Goal: Task Accomplishment & Management: Use online tool/utility

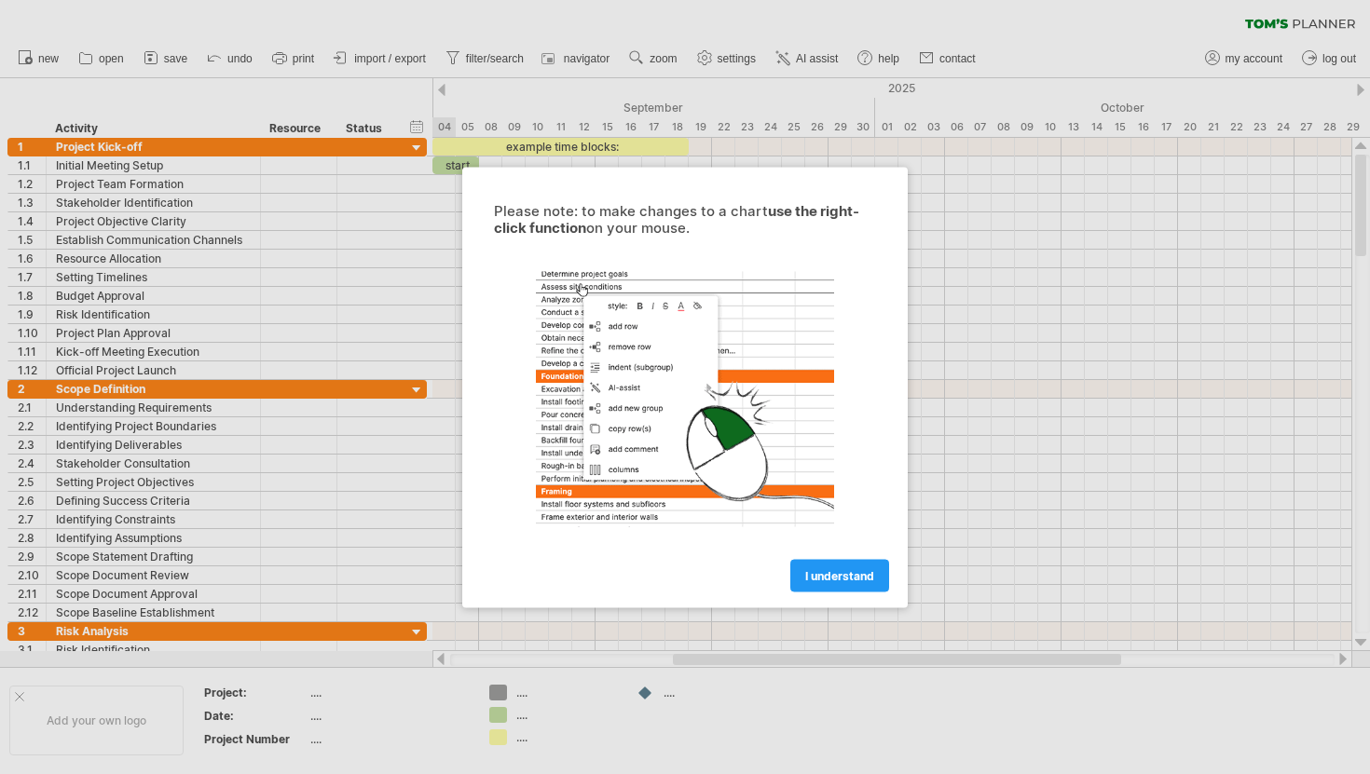
click at [832, 585] on link "I understand" at bounding box center [839, 575] width 99 height 33
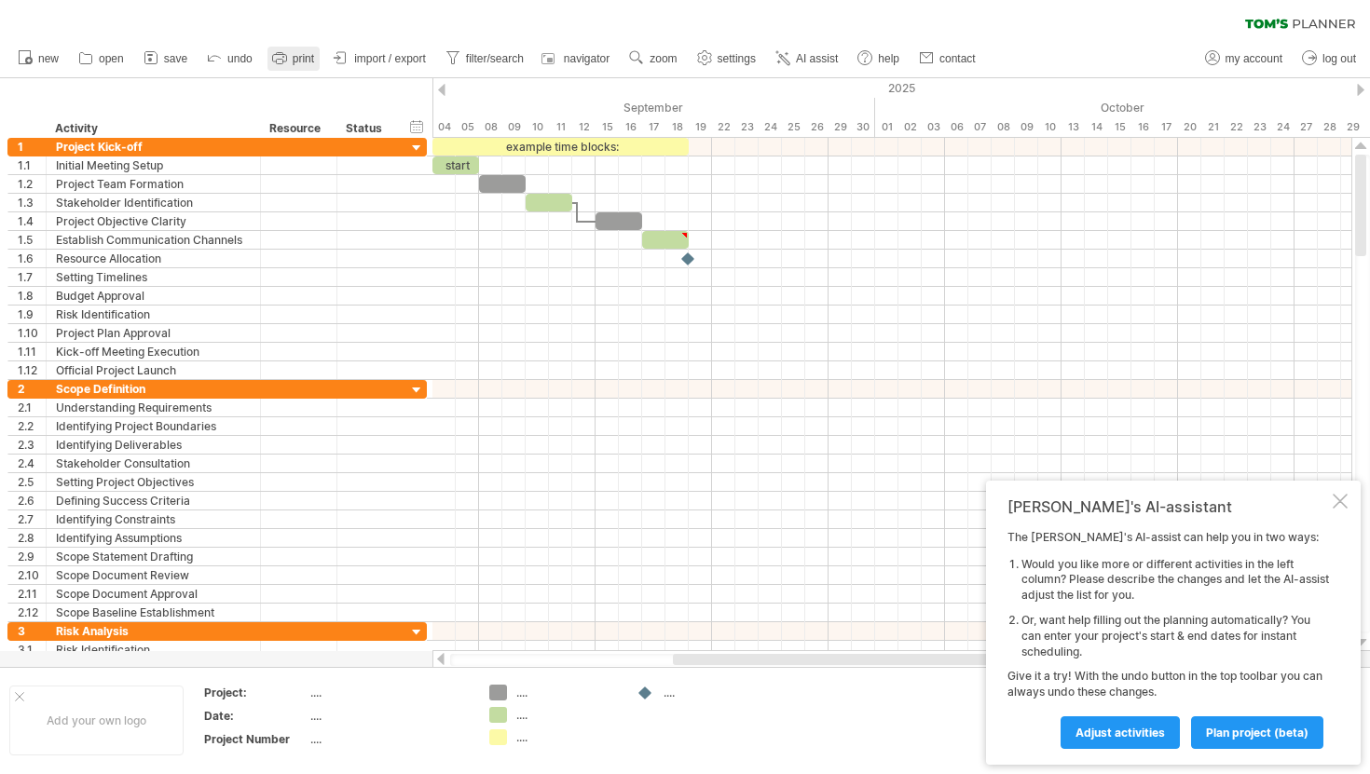
click at [304, 62] on span "print" at bounding box center [303, 58] width 21 height 13
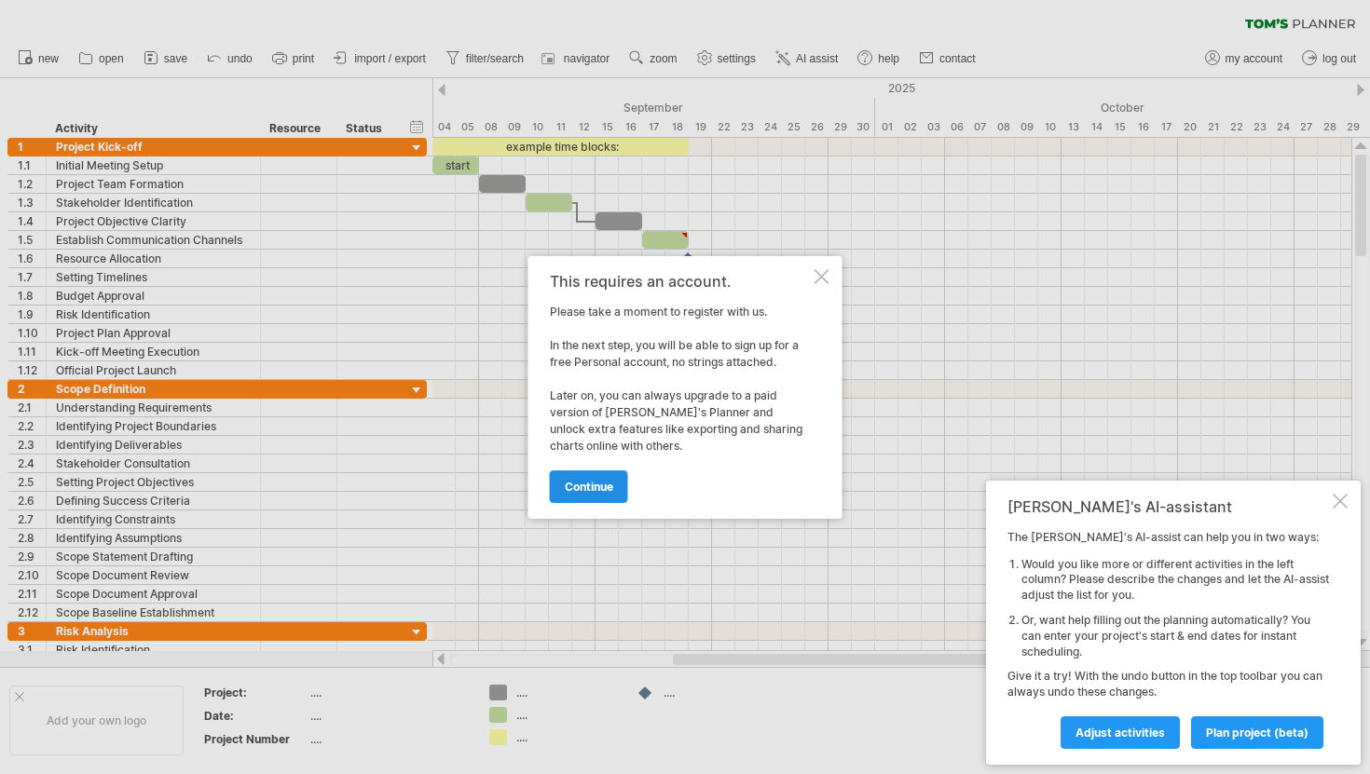
click at [596, 487] on span "continue" at bounding box center [589, 487] width 48 height 14
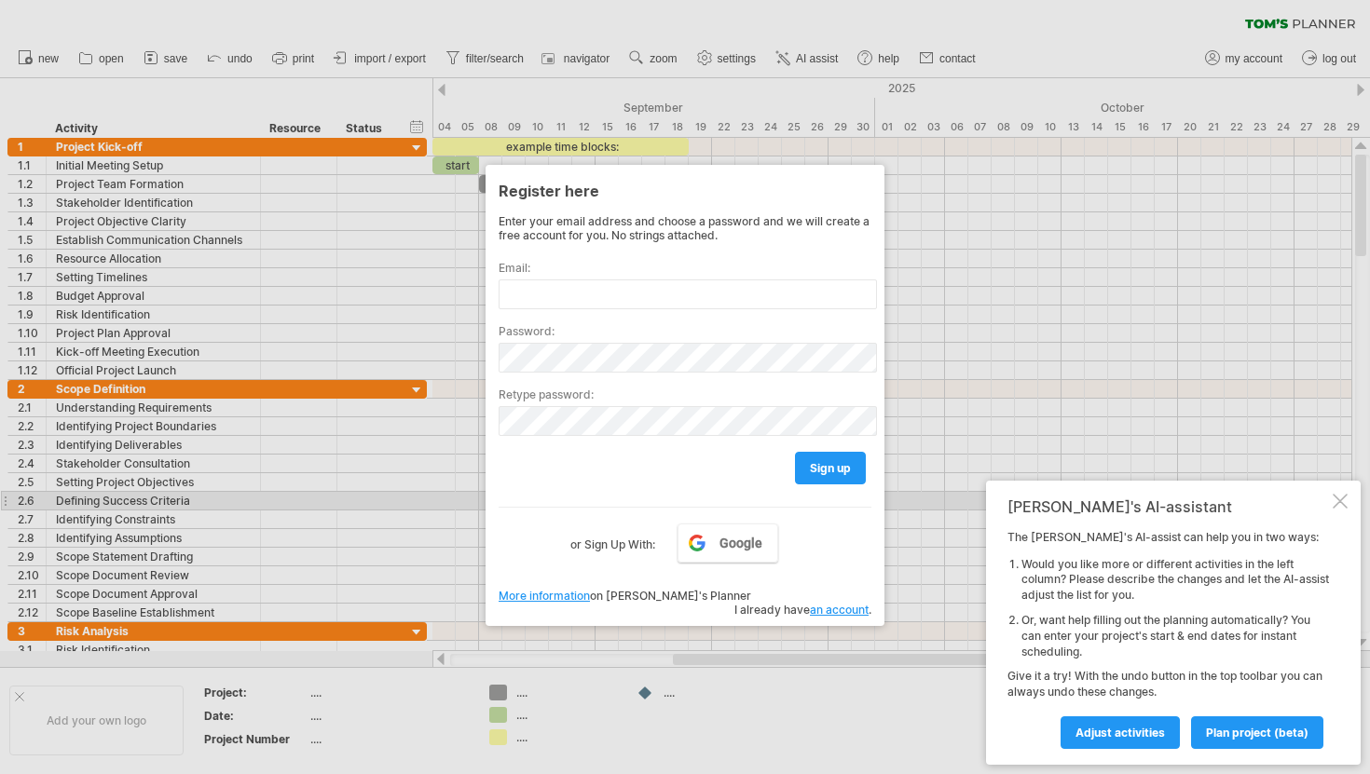
click at [1002, 499] on div "[PERSON_NAME]'s AI-assistant The [PERSON_NAME]'s AI-assist can help you in two …" at bounding box center [1173, 623] width 375 height 284
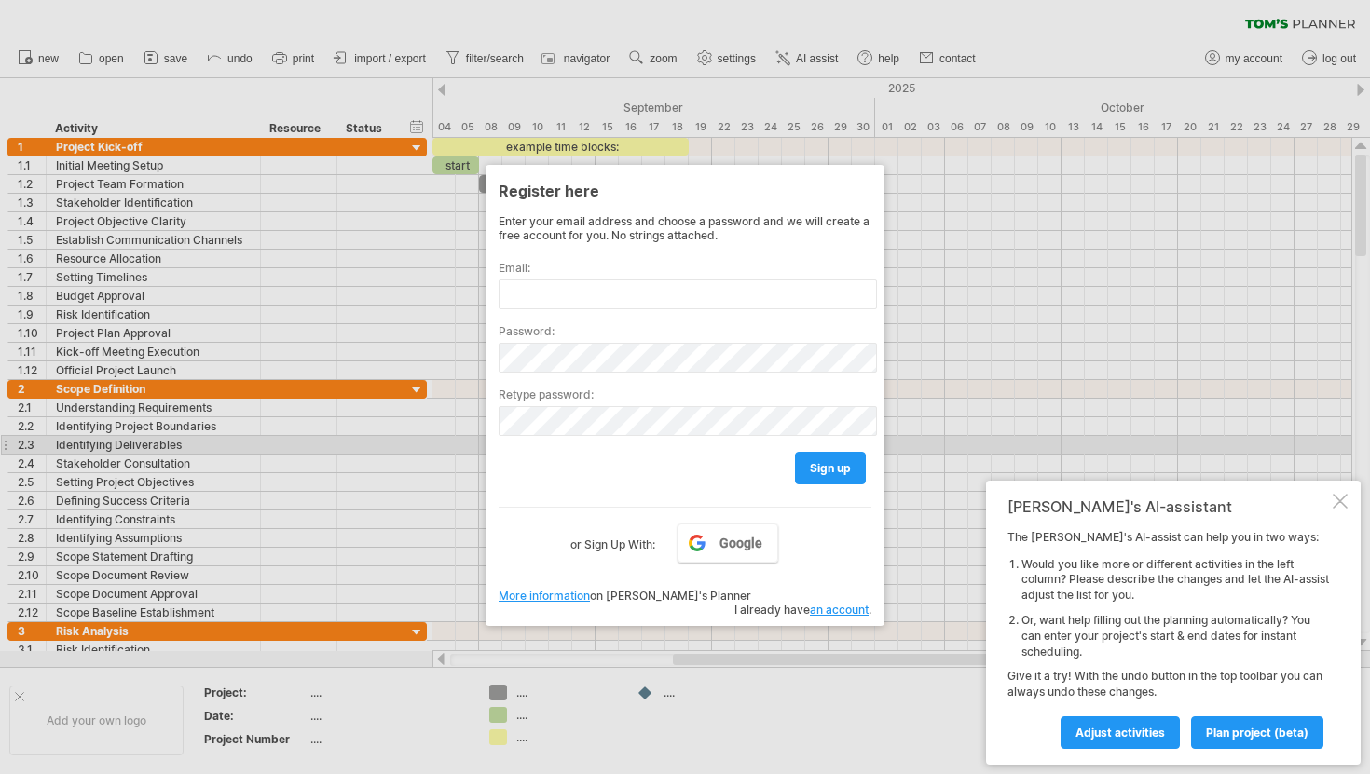
click at [946, 438] on div at bounding box center [685, 387] width 1370 height 774
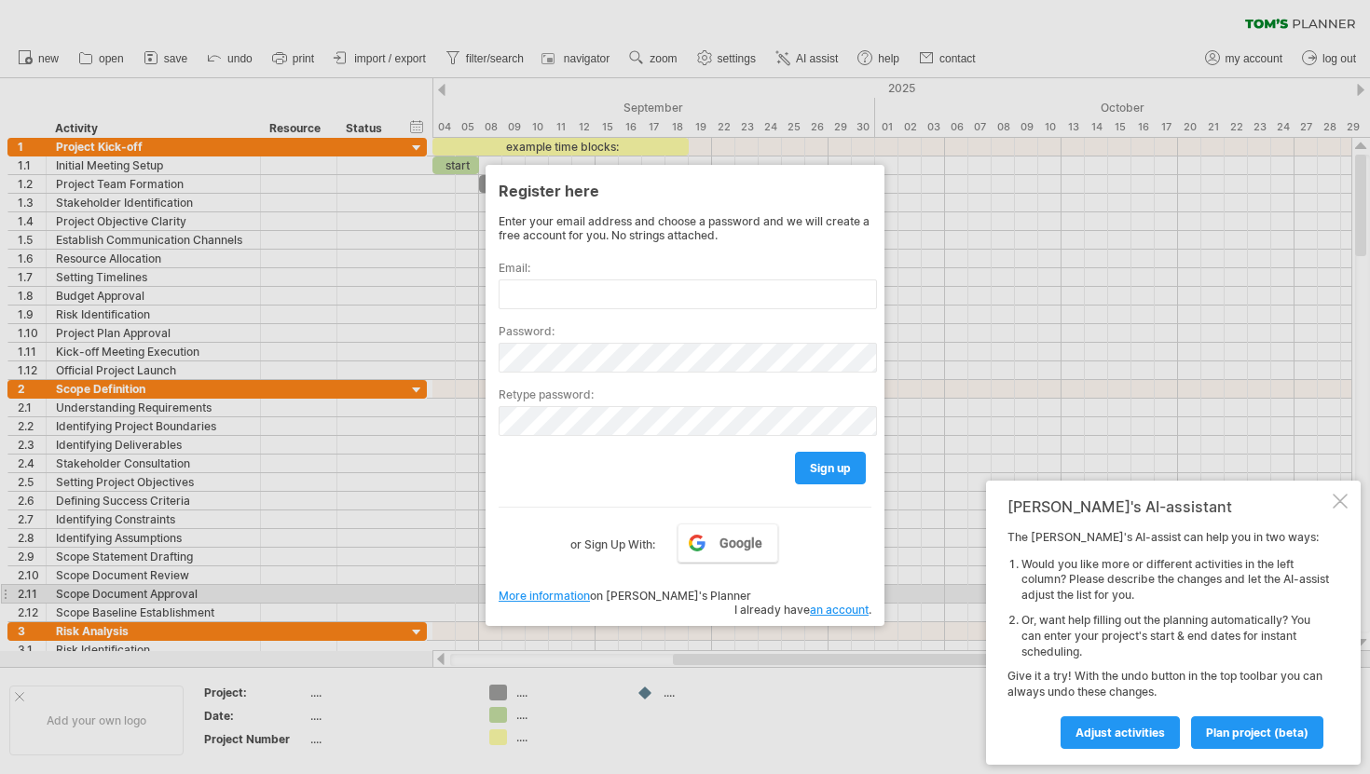
click at [815, 603] on link "an account" at bounding box center [839, 610] width 59 height 14
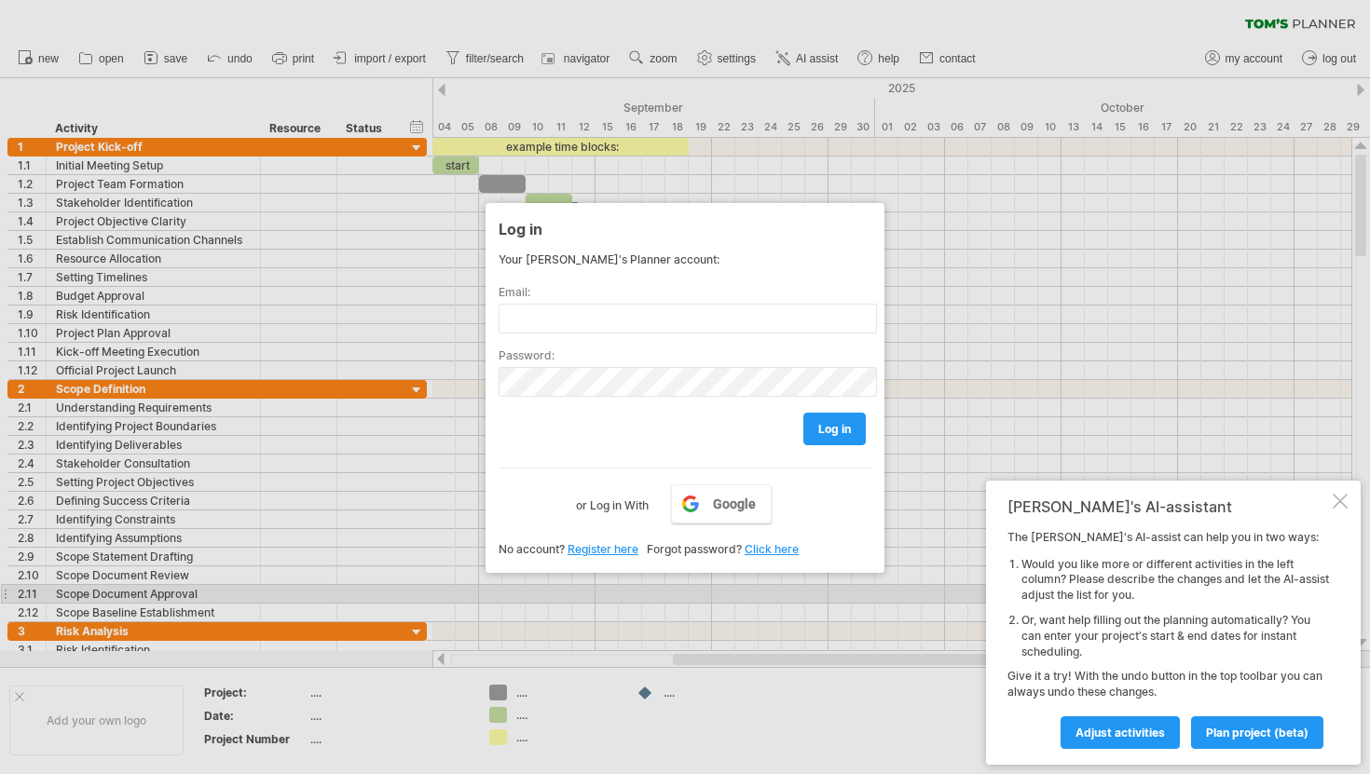
click at [470, 253] on div at bounding box center [685, 387] width 1370 height 774
